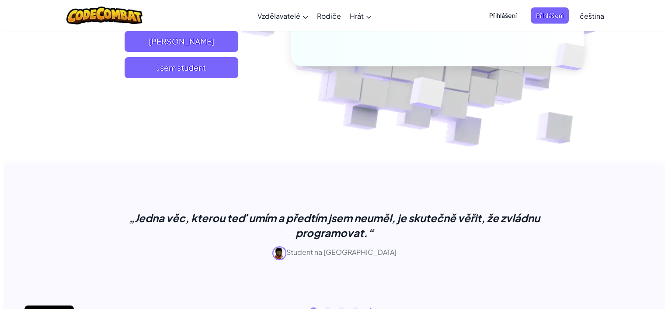
scroll to position [218, 0]
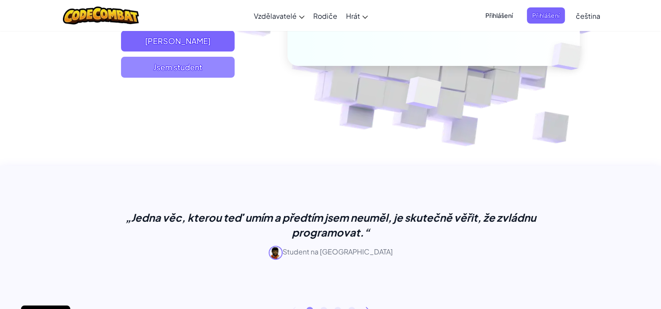
click at [183, 75] on span "Jsem student" at bounding box center [178, 67] width 114 height 21
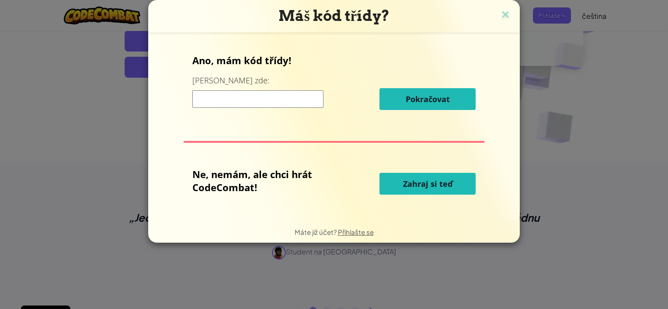
click at [417, 189] on span "Zahraj si teď" at bounding box center [427, 184] width 49 height 10
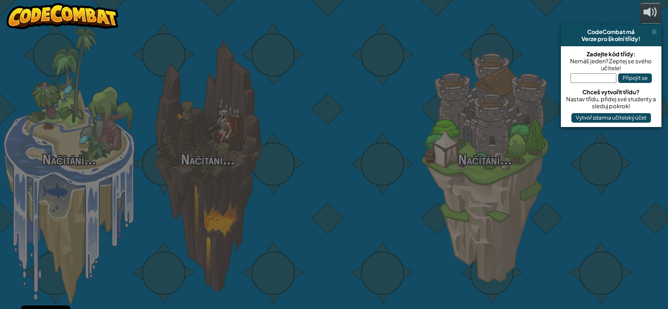
select select "cs"
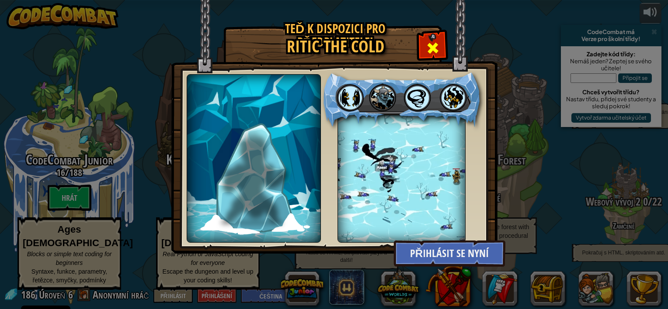
click at [437, 59] on div at bounding box center [433, 47] width 28 height 28
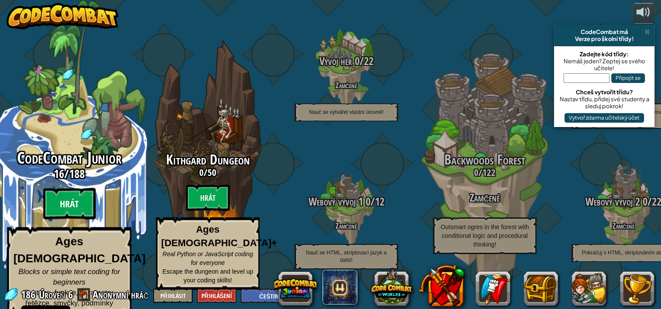
click at [90, 211] on btn "Hrát" at bounding box center [69, 203] width 52 height 31
select select "cs"
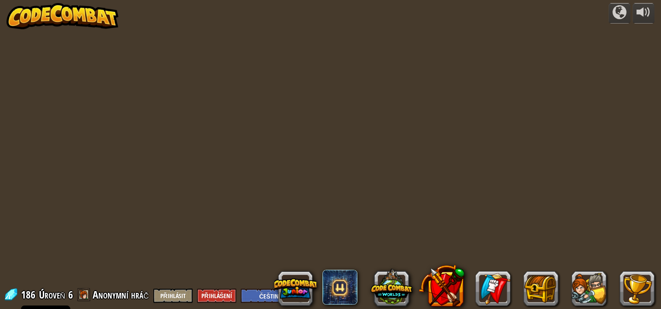
select select "cs"
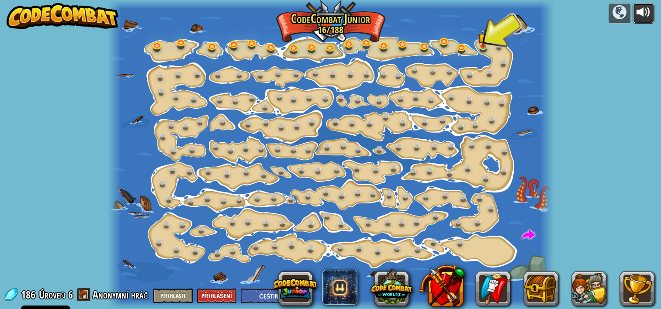
click at [637, 10] on div at bounding box center [643, 12] width 14 height 14
drag, startPoint x: 484, startPoint y: 47, endPoint x: 479, endPoint y: 45, distance: 5.9
click at [484, 47] on link at bounding box center [484, 45] width 17 height 17
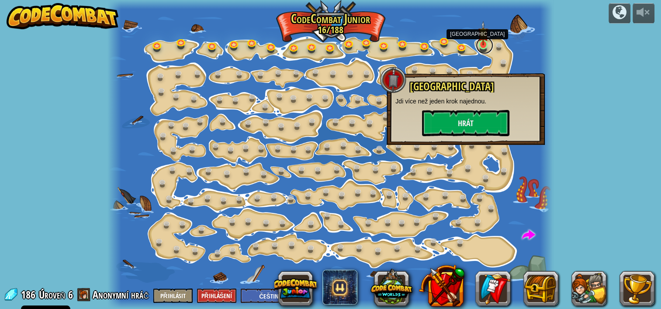
click at [476, 37] on link at bounding box center [484, 45] width 17 height 17
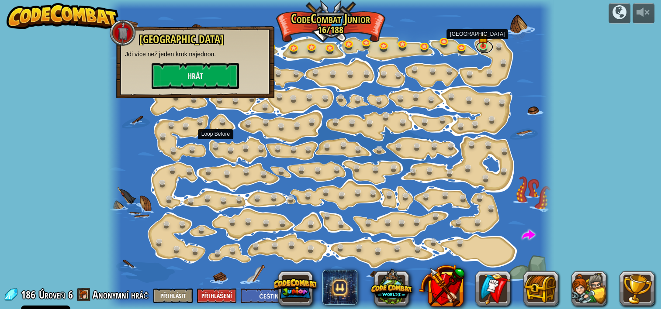
click at [476, 41] on link at bounding box center [484, 47] width 17 height 13
click at [195, 68] on button "Hrát" at bounding box center [195, 76] width 87 height 26
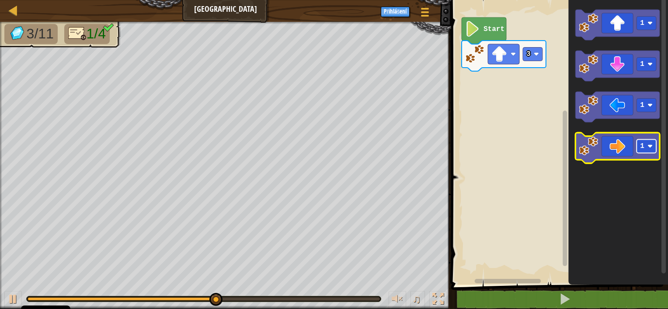
click at [652, 148] on g "1" at bounding box center [646, 147] width 20 height 14
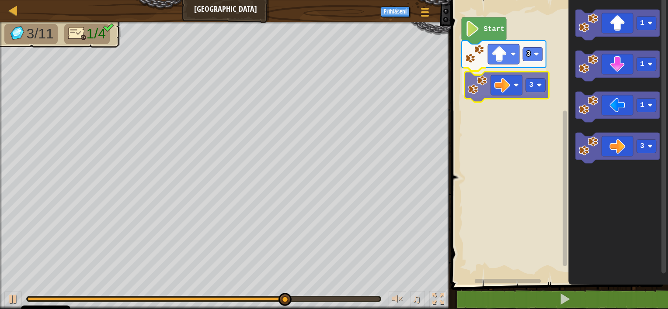
click at [499, 80] on div "Start 3 3 1 1 1 3 3" at bounding box center [557, 140] width 219 height 289
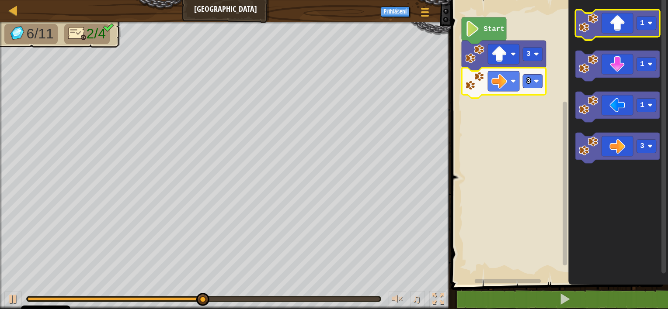
click at [648, 31] on icon "Blockly Workspace" at bounding box center [617, 25] width 84 height 31
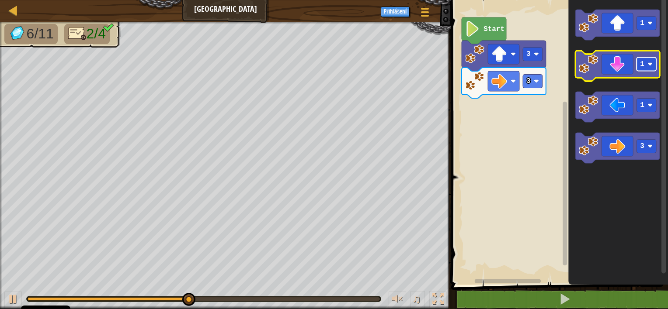
click at [645, 68] on rect "Blockly Workspace" at bounding box center [646, 65] width 20 height 14
click at [620, 66] on icon "Blockly Workspace" at bounding box center [617, 66] width 84 height 31
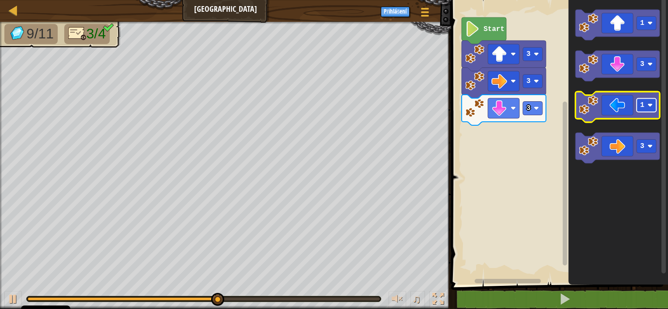
click at [645, 108] on rect "Blockly Workspace" at bounding box center [646, 106] width 20 height 14
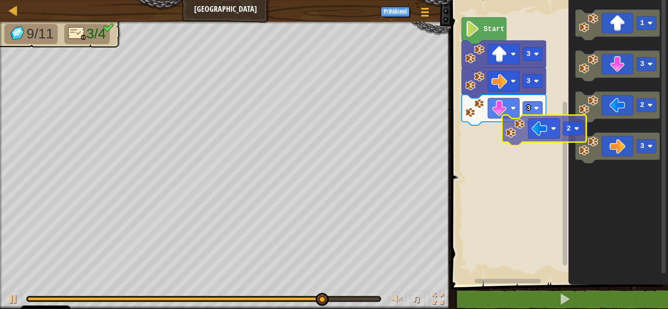
click at [515, 145] on div "Start 3 3 3 1 3 2 3 2" at bounding box center [557, 140] width 219 height 289
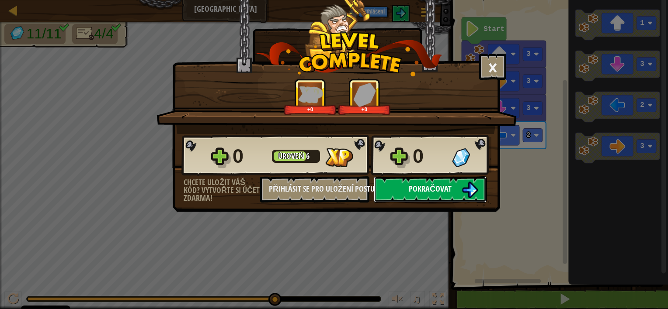
click at [438, 188] on span "Pokračovat" at bounding box center [429, 188] width 43 height 11
